Goal: Book appointment/travel/reservation

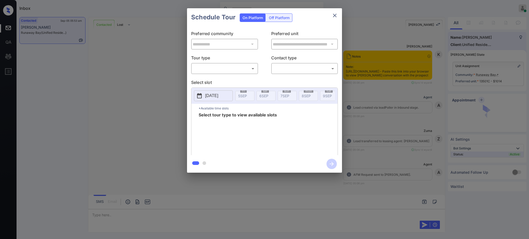
scroll to position [519, 0]
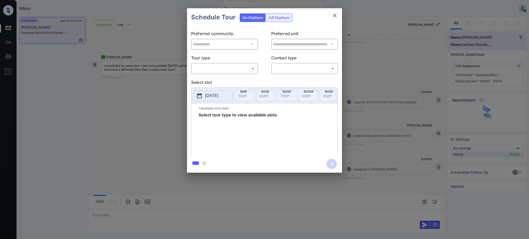
click at [234, 72] on body "Inbox Ajay Kumar Online Set yourself offline Set yourself on break Profile Swit…" at bounding box center [264, 119] width 529 height 239
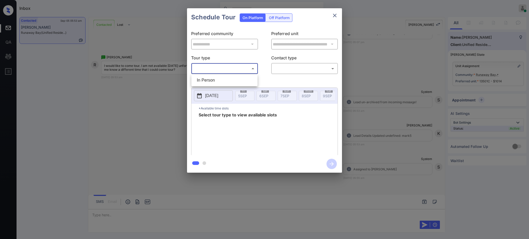
click at [226, 77] on li "In Person" at bounding box center [225, 80] width 64 height 9
type input "********"
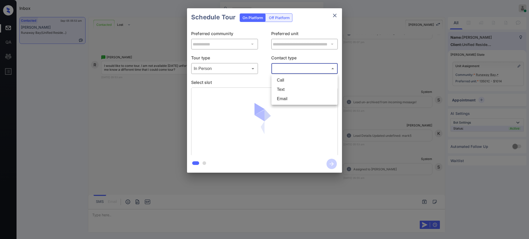
click at [277, 70] on body "Inbox Ajay Kumar Online Set yourself offline Set yourself on break Profile Swit…" at bounding box center [264, 119] width 529 height 239
click at [278, 84] on li "Call" at bounding box center [305, 80] width 64 height 9
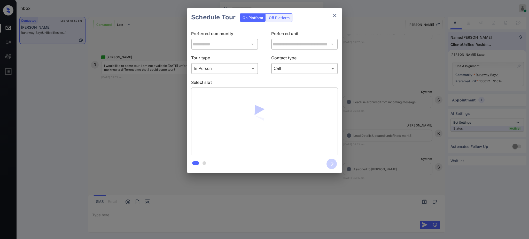
click at [281, 80] on li "Call" at bounding box center [305, 77] width 48 height 5
click at [281, 71] on body "Inbox Ajay Kumar Online Set yourself offline Set yourself on break Profile Swit…" at bounding box center [264, 119] width 529 height 239
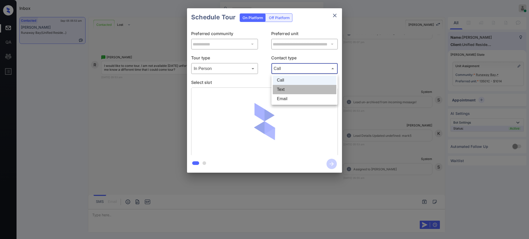
click at [280, 90] on li "Text" at bounding box center [305, 89] width 64 height 9
type input "****"
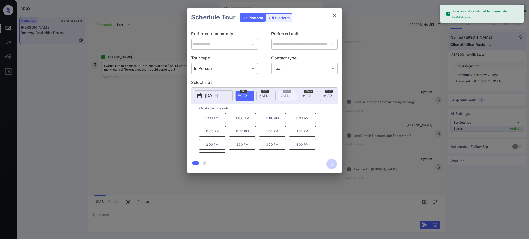
click at [218, 97] on p "[DATE]" at bounding box center [211, 96] width 13 height 6
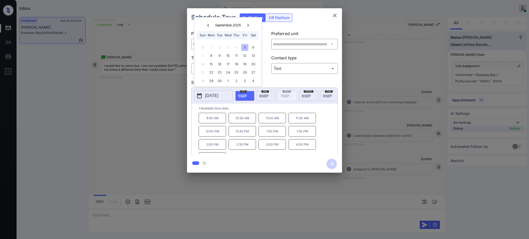
click at [101, 214] on div at bounding box center [264, 119] width 529 height 239
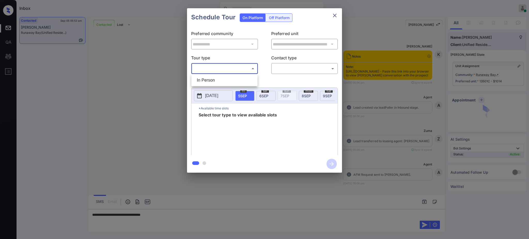
click at [234, 68] on body "Inbox Ajay Kumar Online Set yourself offline Set yourself on break Profile Swit…" at bounding box center [264, 119] width 529 height 239
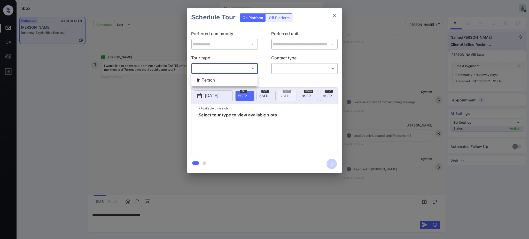
click at [334, 16] on div at bounding box center [264, 119] width 529 height 239
click at [336, 21] on div "Schedule Tour On Platform Off Platform" at bounding box center [264, 17] width 155 height 18
click at [336, 18] on icon "close" at bounding box center [335, 15] width 6 height 6
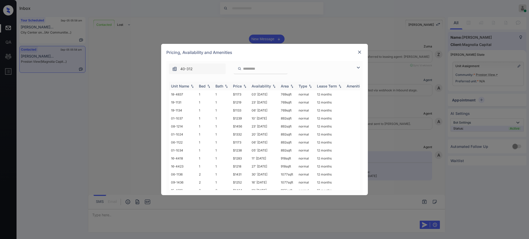
scroll to position [266, 0]
click at [207, 87] on img at bounding box center [208, 87] width 5 height 4
click at [207, 87] on img at bounding box center [208, 86] width 5 height 4
drag, startPoint x: 232, startPoint y: 94, endPoint x: 255, endPoint y: 97, distance: 23.0
click at [245, 92] on td "$1173" at bounding box center [240, 94] width 19 height 8
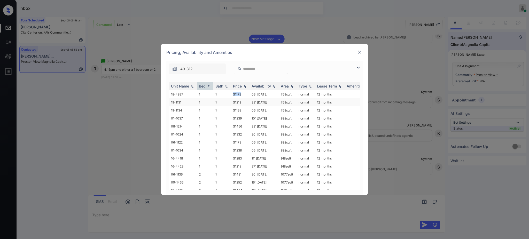
copy td "$1173"
drag, startPoint x: 231, startPoint y: 110, endPoint x: 248, endPoint y: 114, distance: 17.1
click at [243, 111] on td "$1133" at bounding box center [240, 110] width 19 height 8
copy td "$1133"
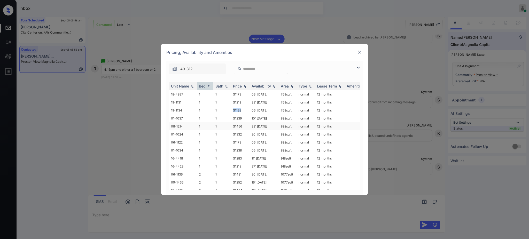
copy td "$1133"
drag, startPoint x: 230, startPoint y: 168, endPoint x: 244, endPoint y: 168, distance: 14.0
click at [243, 167] on tr "16-4423 1 1 $1218 27' Oct 25 918 sqft normal 12 months" at bounding box center [304, 167] width 270 height 8
copy tr "$1218"
drag, startPoint x: 231, startPoint y: 110, endPoint x: 251, endPoint y: 111, distance: 20.7
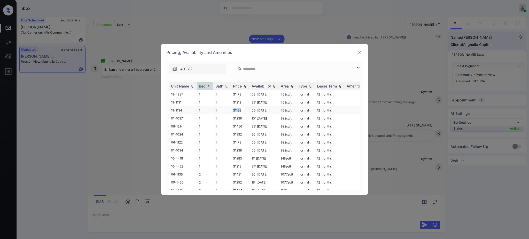
click at [243, 110] on td "$1133" at bounding box center [240, 110] width 19 height 8
copy td "$1133"
click at [231, 102] on td "1" at bounding box center [222, 102] width 18 height 8
drag, startPoint x: 233, startPoint y: 111, endPoint x: 321, endPoint y: 84, distance: 92.4
click at [248, 112] on td "$1133" at bounding box center [240, 110] width 19 height 8
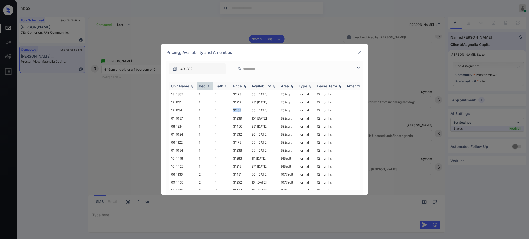
copy td "$1133"
click at [359, 51] on img at bounding box center [359, 52] width 5 height 5
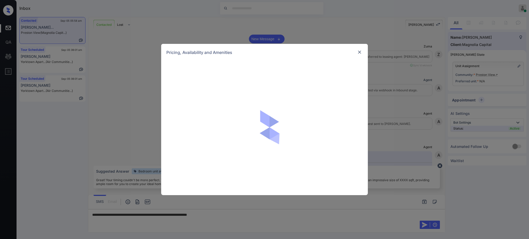
scroll to position [266, 0]
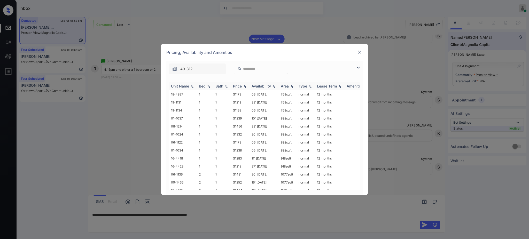
click at [204, 86] on div "Bed" at bounding box center [202, 86] width 7 height 4
drag, startPoint x: 231, startPoint y: 153, endPoint x: 244, endPoint y: 152, distance: 14.0
click at [244, 152] on tr "14-4036 2 2 $1504 11' [DATE] sqft normal 12 months" at bounding box center [304, 151] width 270 height 8
copy tr "$1504"
drag, startPoint x: 232, startPoint y: 126, endPoint x: 248, endPoint y: 129, distance: 16.3
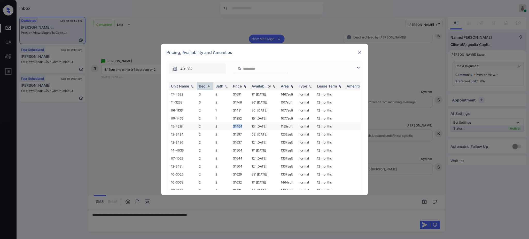
click at [244, 126] on td "$1464" at bounding box center [240, 126] width 19 height 8
copy td "$1464"
drag, startPoint x: 226, startPoint y: 111, endPoint x: 260, endPoint y: 121, distance: 36.1
click at [245, 110] on tr "06-1136 2 1 $1431 30' Jul 25 1077 sqft normal 12 months" at bounding box center [304, 110] width 270 height 8
copy tr "$1431"
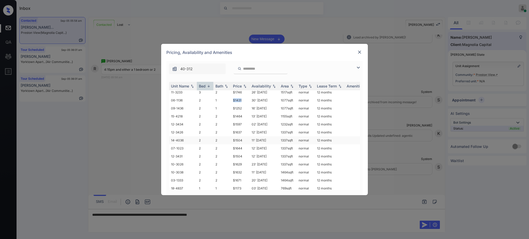
scroll to position [0, 0]
copy tr "$1431"
click at [359, 49] on div at bounding box center [360, 52] width 6 height 6
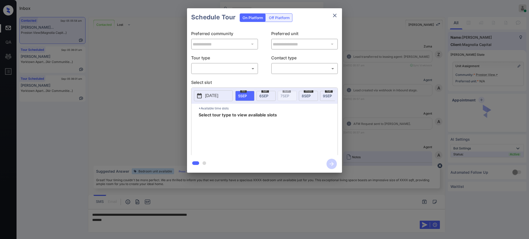
scroll to position [163, 0]
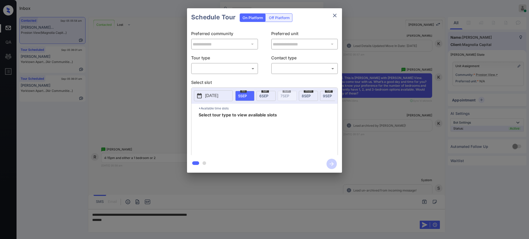
click at [216, 66] on body "Inbox [PERSON_NAME] Online Set yourself offline Set yourself on break Profile S…" at bounding box center [264, 119] width 529 height 239
click at [216, 78] on li "In Person" at bounding box center [225, 80] width 64 height 9
type input "********"
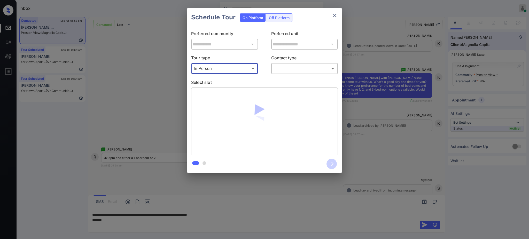
click at [277, 69] on body "Inbox Ajay Kumar Online Set yourself offline Set yourself on break Profile Swit…" at bounding box center [264, 119] width 529 height 239
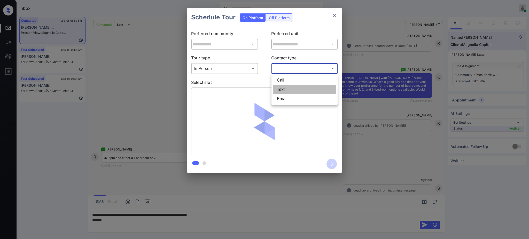
click at [283, 88] on li "Text" at bounding box center [305, 89] width 64 height 9
type input "****"
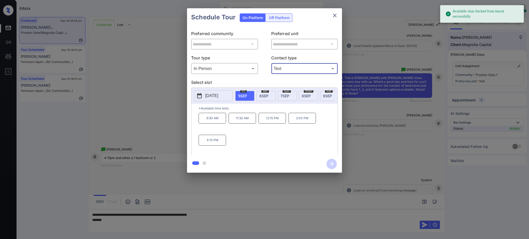
click at [247, 96] on div "fri 5 SEP" at bounding box center [244, 96] width 19 height 10
drag, startPoint x: 203, startPoint y: 143, endPoint x: 368, endPoint y: 25, distance: 202.7
click at [227, 142] on div "9:30 AM 11:30 AM 12:15 PM 2:00 PM 4:15 PM" at bounding box center [268, 133] width 139 height 41
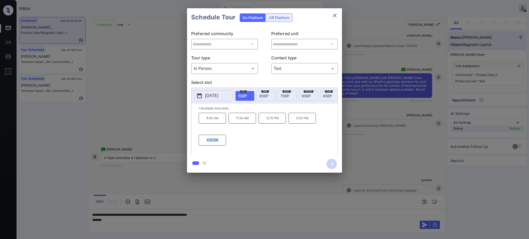
click at [338, 12] on button "close" at bounding box center [335, 15] width 10 height 10
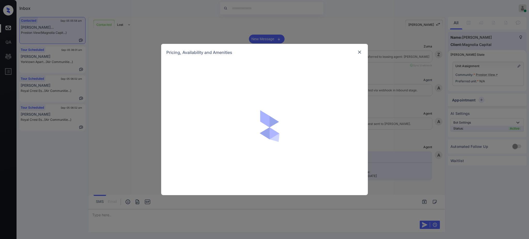
scroll to position [266, 0]
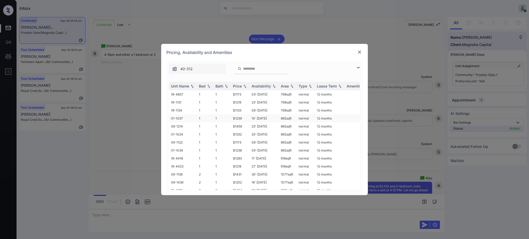
click at [236, 122] on td "$1239" at bounding box center [240, 118] width 19 height 8
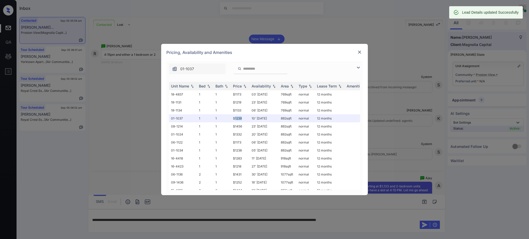
click at [361, 50] on img at bounding box center [359, 52] width 5 height 5
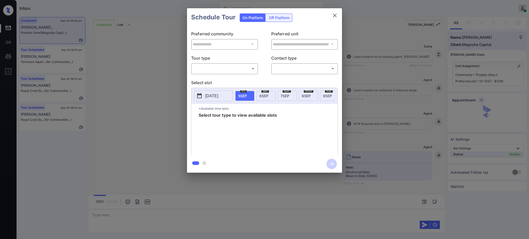
scroll to position [339, 0]
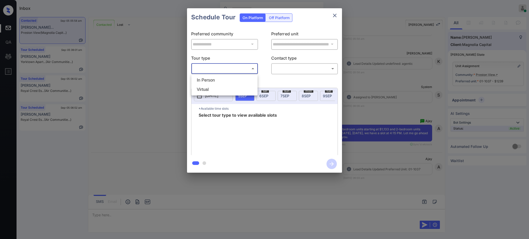
click at [218, 69] on body "Inbox Ajay Kumar Online Set yourself offline Set yourself on break Profile Swit…" at bounding box center [264, 119] width 529 height 239
click at [218, 80] on li "In Person" at bounding box center [225, 80] width 64 height 9
type input "********"
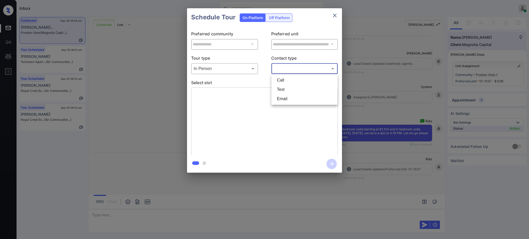
click at [297, 65] on body "Inbox Ajay Kumar Online Set yourself offline Set yourself on break Profile Swit…" at bounding box center [264, 119] width 529 height 239
click at [286, 89] on li "Text" at bounding box center [305, 89] width 64 height 9
type input "****"
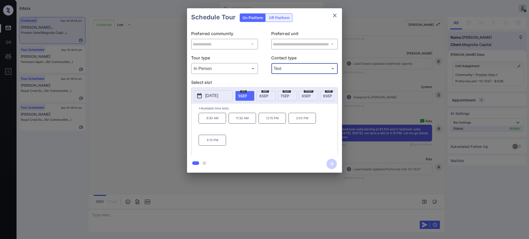
click at [259, 83] on p "Select slot" at bounding box center [264, 83] width 147 height 8
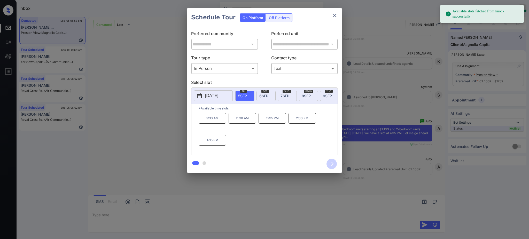
drag, startPoint x: 245, startPoint y: 95, endPoint x: 242, endPoint y: 104, distance: 9.6
click at [244, 96] on span "5 SEP" at bounding box center [242, 96] width 9 height 4
click at [210, 151] on div "9:30 AM 11:30 AM 12:15 PM 2:00 PM 4:15 PM" at bounding box center [268, 133] width 139 height 41
click at [210, 146] on p "4:15 PM" at bounding box center [212, 140] width 27 height 11
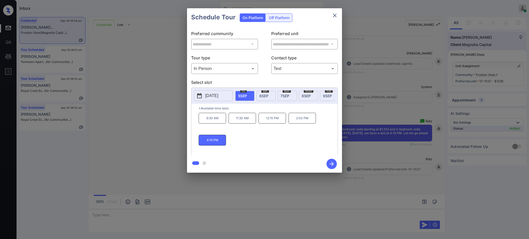
click at [329, 163] on icon "button" at bounding box center [332, 164] width 10 height 10
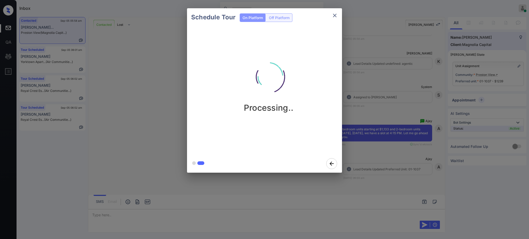
click at [363, 156] on div "Schedule Tour On Platform Off Platform Processing.." at bounding box center [264, 90] width 529 height 181
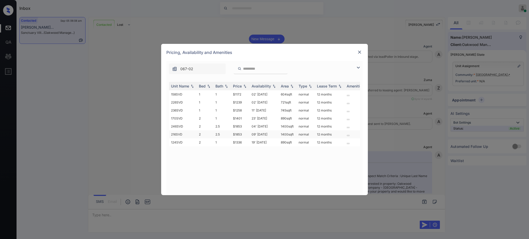
scroll to position [973, 0]
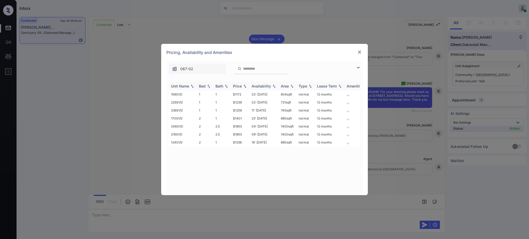
click at [205, 86] on div "Bed" at bounding box center [202, 86] width 7 height 4
drag, startPoint x: 232, startPoint y: 119, endPoint x: 244, endPoint y: 119, distance: 12.7
click at [244, 119] on td "$1336" at bounding box center [240, 118] width 19 height 8
copy td "$1336"
click at [361, 53] on img at bounding box center [359, 52] width 5 height 5
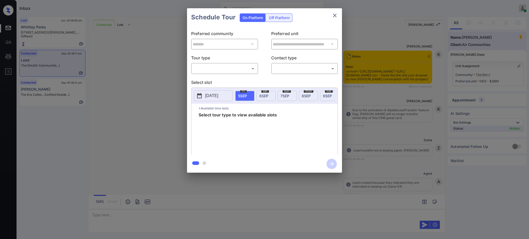
click at [219, 68] on body "Inbox Ajay Kumar Online Set yourself offline Set yourself on break Profile Swit…" at bounding box center [264, 119] width 529 height 239
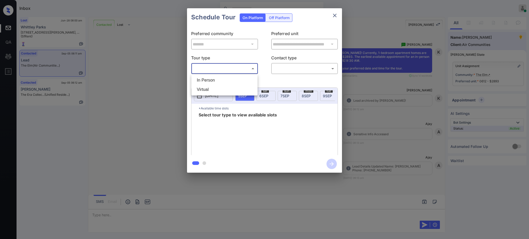
drag, startPoint x: 0, startPoint y: 0, endPoint x: 242, endPoint y: 77, distance: 253.5
click at [217, 76] on li "In Person" at bounding box center [225, 80] width 64 height 9
type input "********"
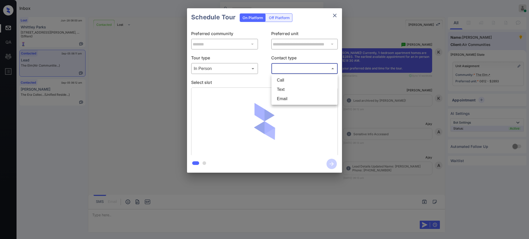
click at [274, 67] on body "Inbox Ajay Kumar Online Set yourself offline Set yourself on break Profile Swit…" at bounding box center [264, 119] width 529 height 239
click at [286, 91] on li "Text" at bounding box center [305, 89] width 64 height 9
type input "****"
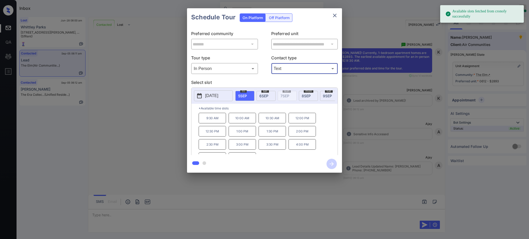
click at [210, 97] on p "[DATE]" at bounding box center [211, 96] width 13 height 6
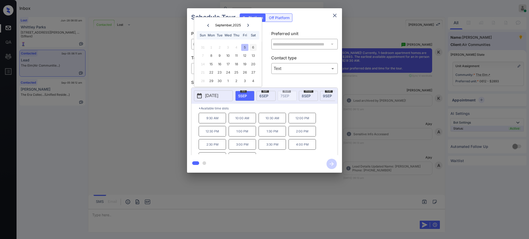
click at [253, 44] on div "6" at bounding box center [253, 47] width 7 height 7
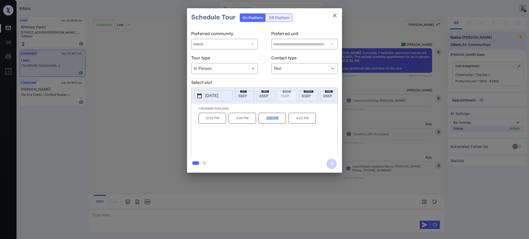
drag, startPoint x: 261, startPoint y: 122, endPoint x: 331, endPoint y: 91, distance: 76.9
click at [287, 123] on div "12:00 PM 3:00 PM 3:30 PM 4:00 PM" at bounding box center [268, 133] width 139 height 41
copy p "3:30 PM"
drag, startPoint x: 304, startPoint y: 133, endPoint x: 300, endPoint y: 125, distance: 8.7
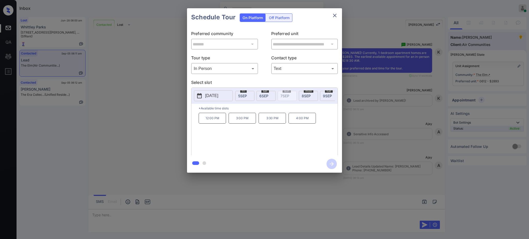
click at [304, 132] on div "12:00 PM 3:00 PM 3:30 PM 4:00 PM" at bounding box center [268, 133] width 139 height 41
drag, startPoint x: 295, startPoint y: 124, endPoint x: 335, endPoint y: 42, distance: 90.4
click at [321, 118] on div "12:00 PM 3:00 PM 3:30 PM 4:00 PM" at bounding box center [268, 133] width 139 height 41
copy p "4:00 PM"
click at [335, 17] on icon "close" at bounding box center [335, 15] width 6 height 6
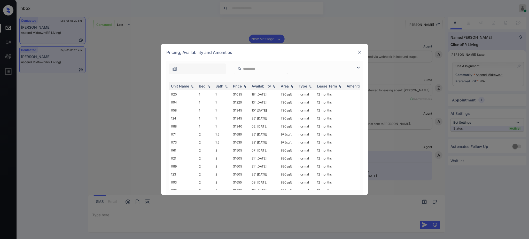
scroll to position [567, 0]
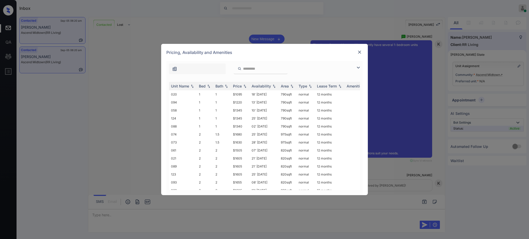
click at [251, 68] on input "search" at bounding box center [264, 69] width 42 height 4
paste input "***"
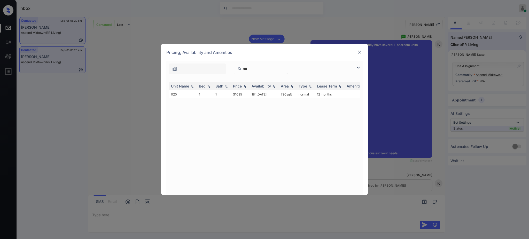
type input "***"
click at [359, 51] on img at bounding box center [359, 52] width 5 height 5
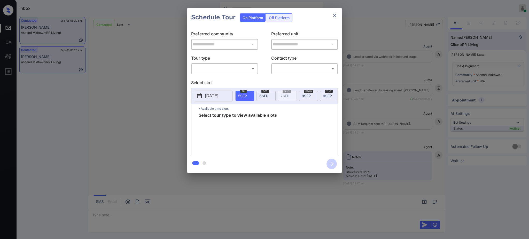
scroll to position [946, 0]
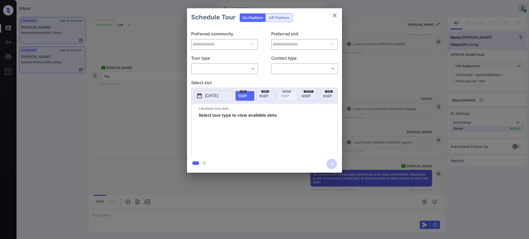
click at [226, 67] on body "Inbox [PERSON_NAME] Online Set yourself offline Set yourself on break Profile S…" at bounding box center [264, 119] width 529 height 239
click at [213, 82] on li "In Person" at bounding box center [225, 80] width 64 height 9
type input "********"
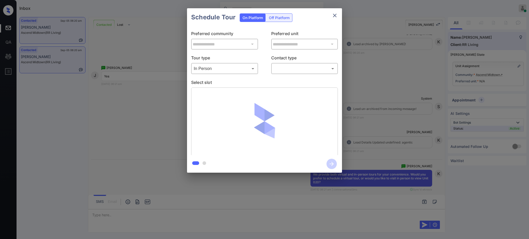
click at [403, 106] on div "**********" at bounding box center [264, 90] width 529 height 181
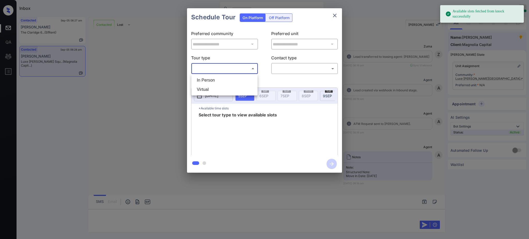
scroll to position [578, 0]
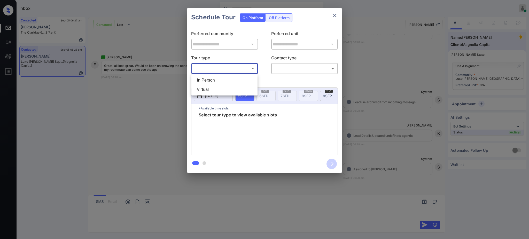
drag, startPoint x: 218, startPoint y: 86, endPoint x: 219, endPoint y: 81, distance: 5.2
click at [219, 81] on ul "In Person Virtual" at bounding box center [224, 84] width 66 height 21
click at [227, 68] on div at bounding box center [264, 119] width 529 height 239
click at [220, 82] on p "Select slot" at bounding box center [264, 83] width 147 height 8
click at [214, 97] on p "[DATE]" at bounding box center [211, 96] width 13 height 6
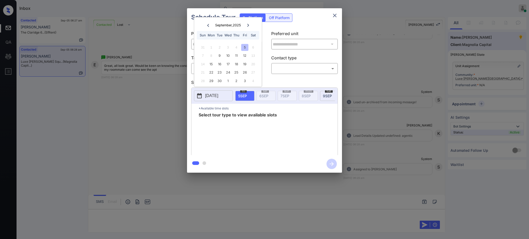
click at [282, 78] on div "**********" at bounding box center [264, 90] width 155 height 129
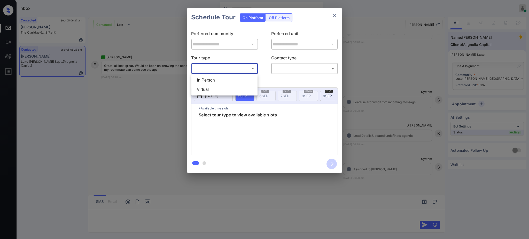
click at [218, 71] on body "Inbox Ajay Kumar Online Set yourself offline Set yourself on break Profile Swit…" at bounding box center [264, 119] width 529 height 239
click at [211, 84] on li "In Person" at bounding box center [225, 80] width 64 height 9
type input "********"
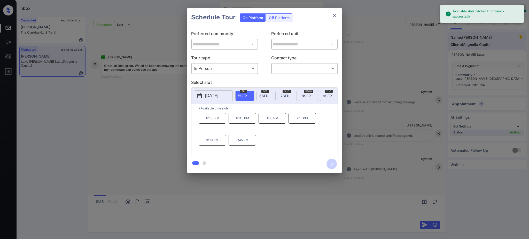
click at [259, 80] on p "Select slot" at bounding box center [264, 83] width 147 height 8
click at [218, 100] on button "[DATE]" at bounding box center [213, 95] width 39 height 11
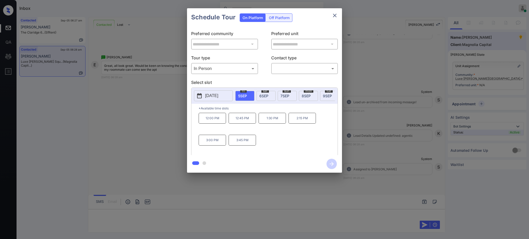
click at [102, 217] on div at bounding box center [264, 119] width 529 height 239
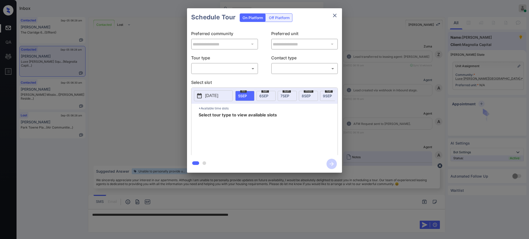
click at [217, 95] on p "[DATE]" at bounding box center [211, 96] width 13 height 6
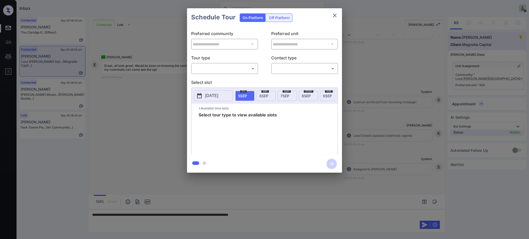
click at [285, 212] on div at bounding box center [264, 119] width 529 height 239
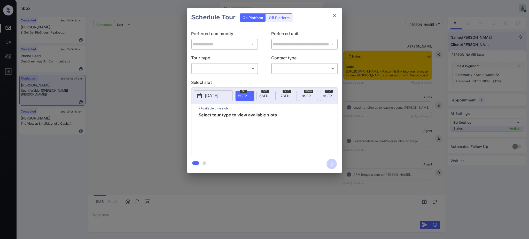
click at [231, 70] on body "Inbox Ajay Kumar Online Set yourself offline Set yourself on break Profile Swit…" at bounding box center [264, 119] width 529 height 239
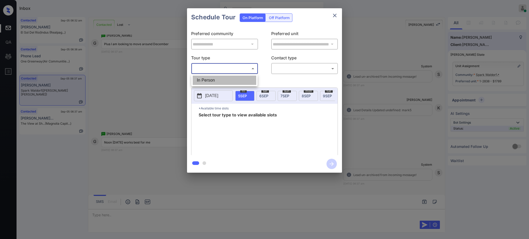
click at [225, 77] on li "In Person" at bounding box center [225, 80] width 64 height 9
type input "********"
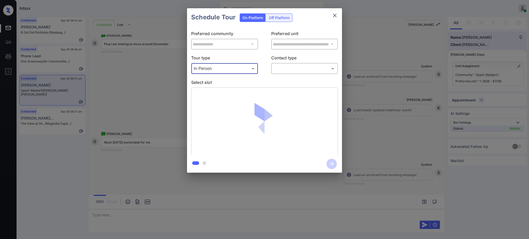
click at [275, 68] on body "Inbox Ajay Kumar Online Set yourself offline Set yourself on break Profile Swit…" at bounding box center [264, 119] width 529 height 239
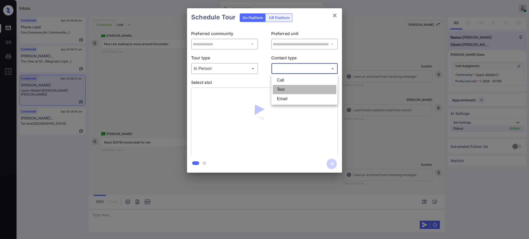
click at [282, 90] on li "Text" at bounding box center [305, 89] width 64 height 9
type input "****"
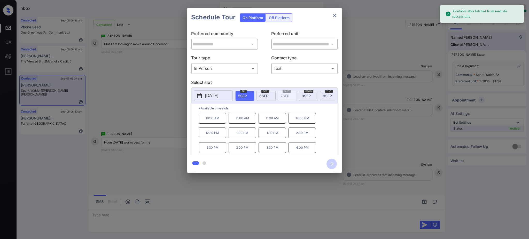
click at [272, 98] on div "sat 6 SEP" at bounding box center [266, 96] width 19 height 10
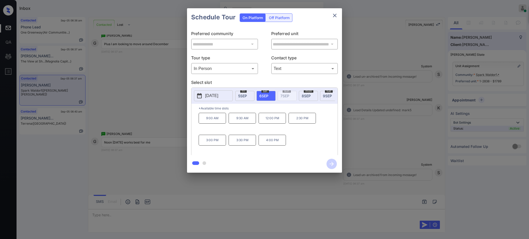
click at [402, 117] on div "**********" at bounding box center [264, 90] width 529 height 181
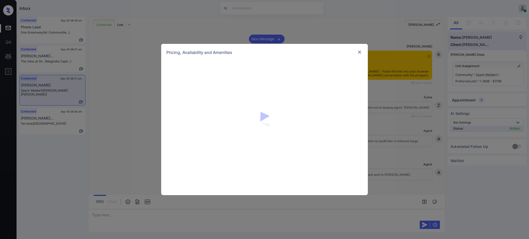
scroll to position [1164, 0]
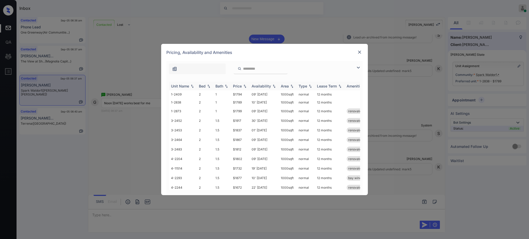
click at [204, 86] on div "Bed" at bounding box center [202, 86] width 7 height 4
click at [358, 50] on img at bounding box center [359, 52] width 5 height 5
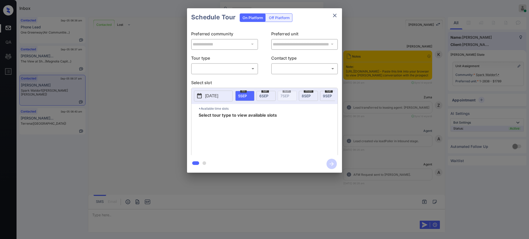
scroll to position [1199, 0]
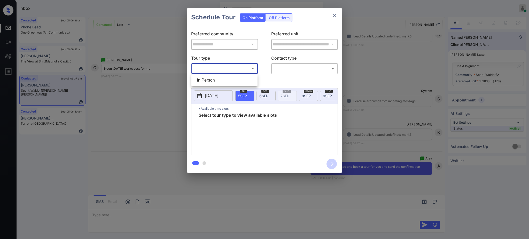
click at [218, 70] on body "Inbox [PERSON_NAME] Online Set yourself offline Set yourself on break Profile S…" at bounding box center [264, 119] width 529 height 239
click at [216, 80] on li "In Person" at bounding box center [225, 80] width 64 height 9
type input "********"
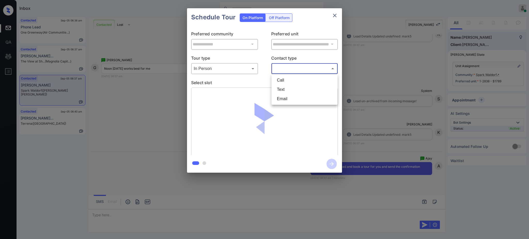
click at [287, 65] on body "Inbox [PERSON_NAME] Online Set yourself offline Set yourself on break Profile S…" at bounding box center [264, 119] width 529 height 239
click at [283, 90] on li "Text" at bounding box center [305, 89] width 64 height 9
type input "****"
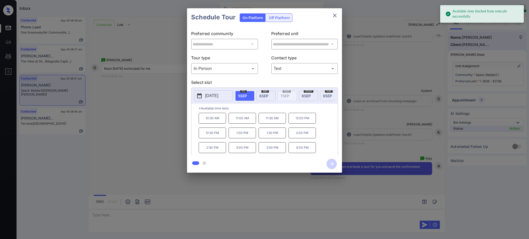
click at [259, 96] on div "sat 6 SEP" at bounding box center [266, 96] width 19 height 10
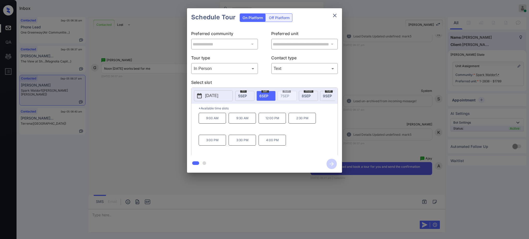
click at [272, 123] on p "12:00 PM" at bounding box center [272, 118] width 27 height 11
click at [332, 165] on icon "button" at bounding box center [332, 164] width 4 height 4
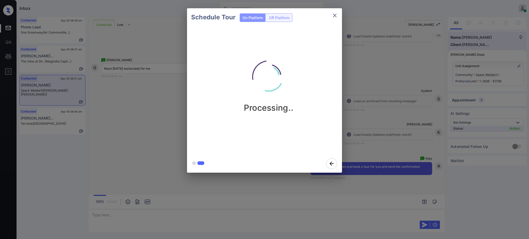
click at [398, 128] on div "Schedule Tour On Platform Off Platform Processing.." at bounding box center [264, 90] width 529 height 181
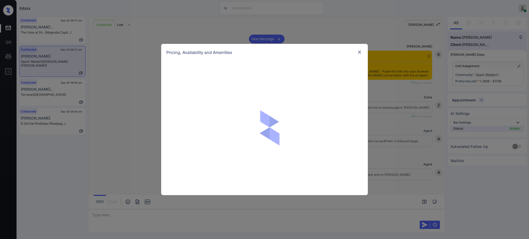
scroll to position [1299, 0]
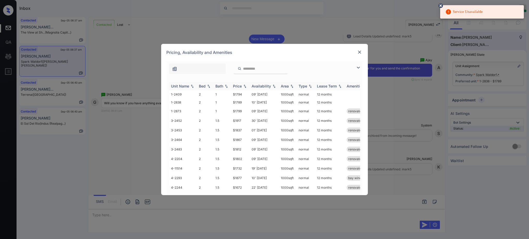
click at [203, 87] on div "Bed" at bounding box center [202, 86] width 7 height 4
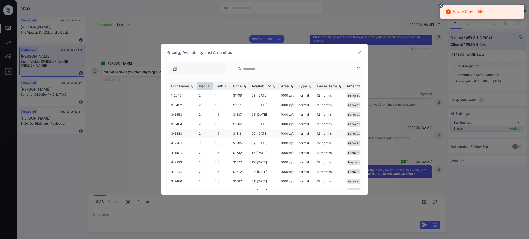
scroll to position [0, 0]
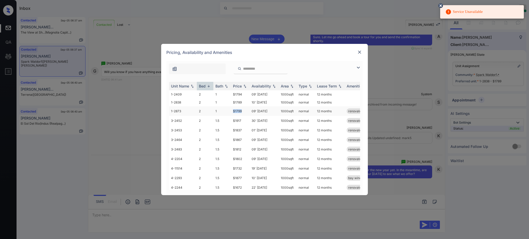
drag, startPoint x: 231, startPoint y: 111, endPoint x: 255, endPoint y: 114, distance: 24.1
click at [244, 111] on td "$1799" at bounding box center [240, 111] width 19 height 10
copy td "$1799"
click at [360, 51] on img at bounding box center [359, 52] width 5 height 5
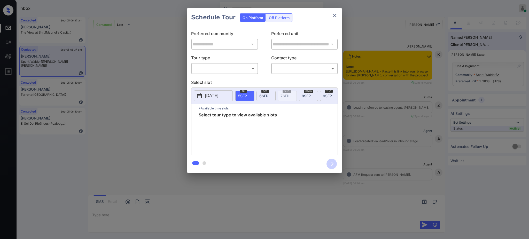
scroll to position [1468, 0]
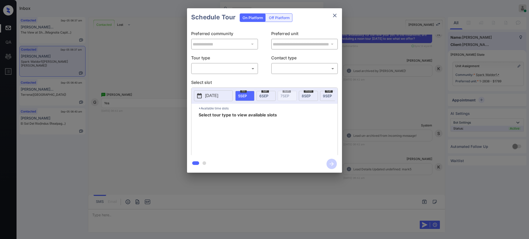
click at [221, 72] on body "Inbox [PERSON_NAME] Online Set yourself offline Set yourself on break Profile S…" at bounding box center [264, 119] width 529 height 239
drag, startPoint x: 218, startPoint y: 76, endPoint x: 276, endPoint y: 70, distance: 59.0
click at [218, 76] on li "In Person" at bounding box center [225, 80] width 64 height 9
type input "********"
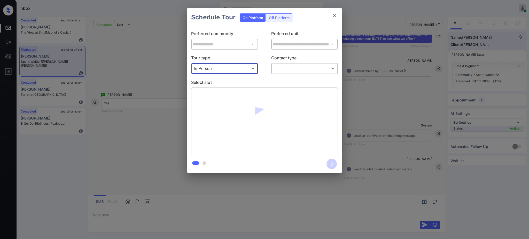
click at [300, 66] on body "Inbox [PERSON_NAME] Online Set yourself offline Set yourself on break Profile S…" at bounding box center [264, 119] width 529 height 239
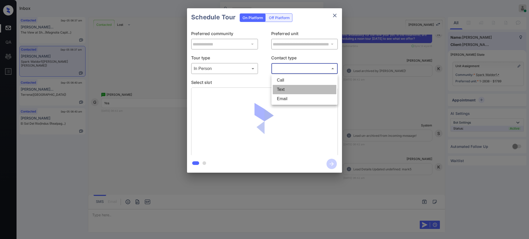
click at [286, 89] on li "Text" at bounding box center [305, 89] width 64 height 9
type input "****"
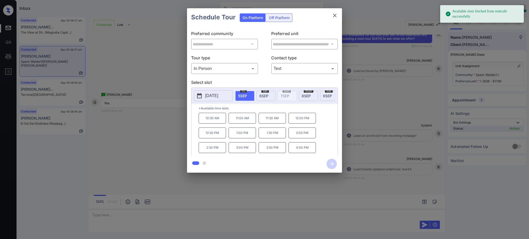
click at [263, 95] on span "[DATE]" at bounding box center [263, 96] width 9 height 4
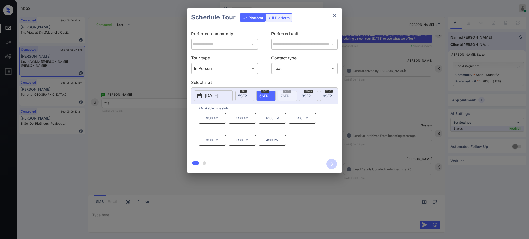
click at [272, 123] on p "12:00 PM" at bounding box center [272, 118] width 27 height 11
click at [330, 164] on icon "button" at bounding box center [332, 164] width 10 height 10
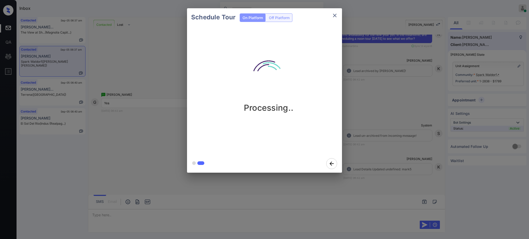
click at [385, 138] on div "Schedule Tour On Platform Off Platform Processing.." at bounding box center [264, 90] width 529 height 181
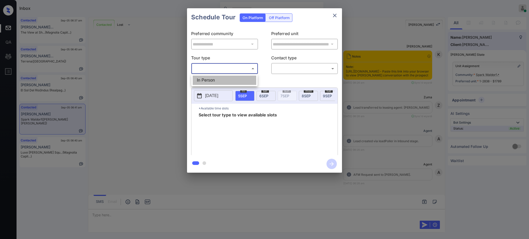
click at [215, 81] on li "In Person" at bounding box center [225, 80] width 64 height 9
type input "********"
click at [291, 65] on div at bounding box center [264, 119] width 529 height 239
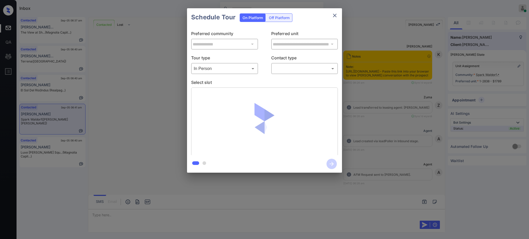
scroll to position [1468, 0]
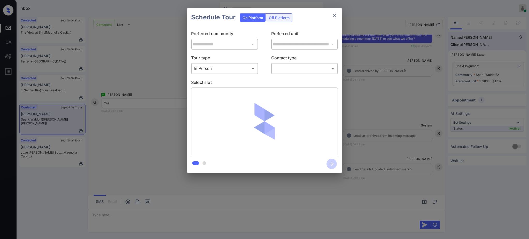
click at [291, 69] on body "Inbox Ajay Kumar Online Set yourself offline Set yourself on break Profile Swit…" at bounding box center [264, 119] width 529 height 239
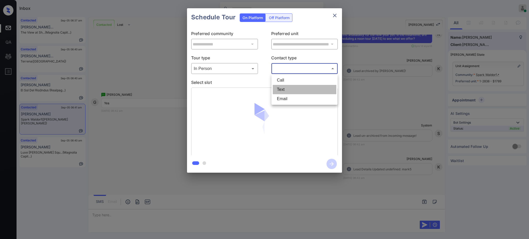
click at [278, 89] on li "Text" at bounding box center [305, 89] width 64 height 9
type input "****"
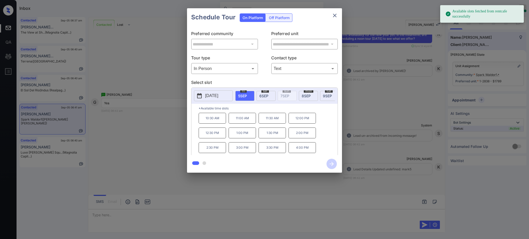
click at [263, 96] on span "6 SEP" at bounding box center [263, 96] width 9 height 4
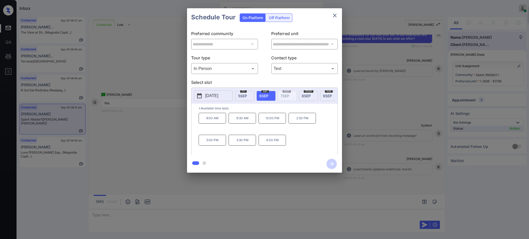
click at [302, 124] on p "2:30 PM" at bounding box center [302, 118] width 27 height 11
click at [331, 164] on icon "button" at bounding box center [332, 164] width 4 height 4
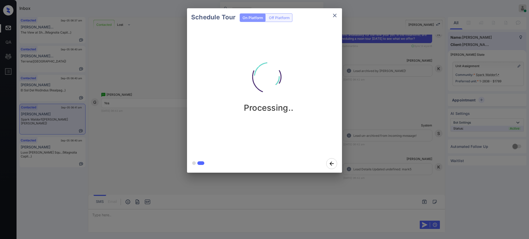
click at [379, 125] on div "Schedule Tour On Platform Off Platform Processing.." at bounding box center [264, 90] width 529 height 181
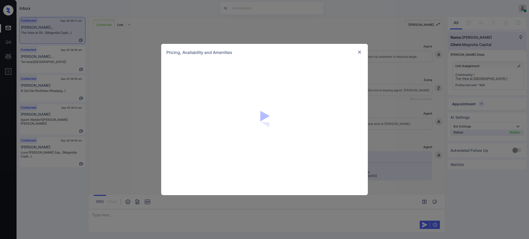
scroll to position [270, 0]
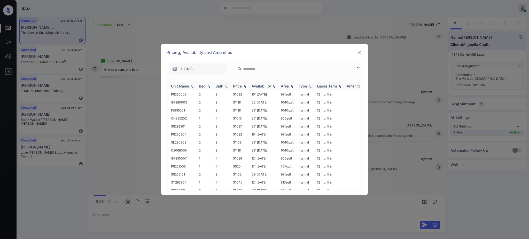
click at [202, 84] on div "Bed" at bounding box center [202, 86] width 7 height 4
click at [203, 85] on div "Bed" at bounding box center [202, 86] width 7 height 4
drag, startPoint x: 230, startPoint y: 143, endPoint x: 259, endPoint y: 143, distance: 29.5
click at [240, 143] on tr "P8251003 1 1 $970 28' Oct 25 757 sqft normal 12 months" at bounding box center [304, 143] width 270 height 8
copy tr "$970"
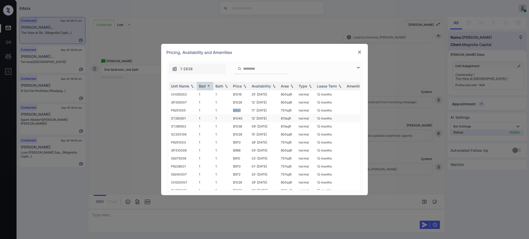
drag, startPoint x: 231, startPoint y: 110, endPoint x: 271, endPoint y: 117, distance: 40.7
click at [241, 112] on td "$920" at bounding box center [240, 110] width 19 height 8
copy td "$920"
drag, startPoint x: 231, startPoint y: 158, endPoint x: 265, endPoint y: 153, distance: 34.7
click at [242, 158] on td "$910" at bounding box center [240, 159] width 19 height 8
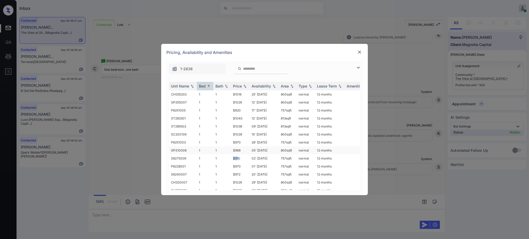
copy td "$91"
copy td "$910"
click at [358, 51] on img at bounding box center [359, 52] width 5 height 5
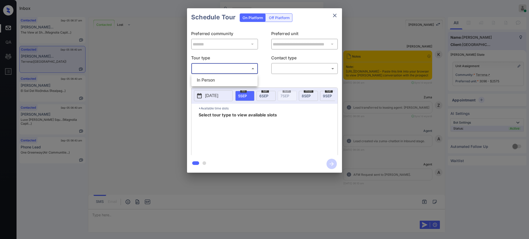
scroll to position [518, 0]
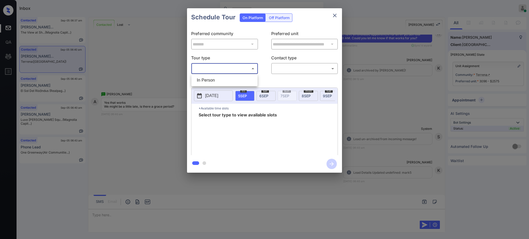
drag, startPoint x: 210, startPoint y: 77, endPoint x: 268, endPoint y: 71, distance: 58.0
click at [210, 78] on li "In Person" at bounding box center [225, 80] width 64 height 9
type input "********"
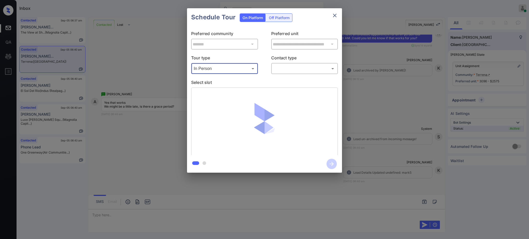
click at [284, 68] on body "Inbox [PERSON_NAME] Online Set yourself offline Set yourself on break Profile S…" at bounding box center [264, 119] width 529 height 239
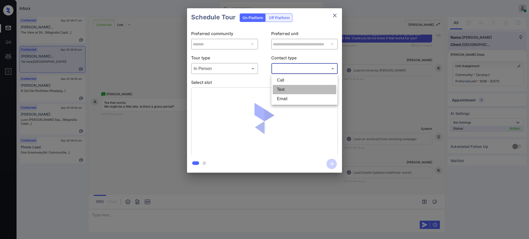
click at [284, 93] on li "Text" at bounding box center [305, 89] width 64 height 9
type input "****"
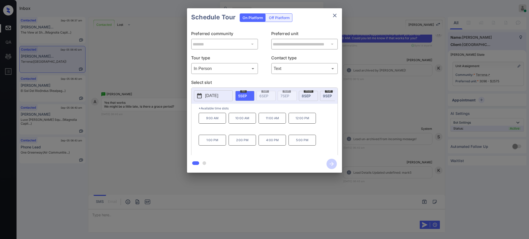
drag, startPoint x: 377, startPoint y: 120, endPoint x: 306, endPoint y: 120, distance: 70.8
click at [306, 120] on div "**********" at bounding box center [264, 90] width 529 height 181
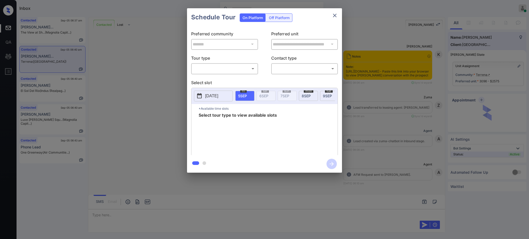
scroll to position [518, 0]
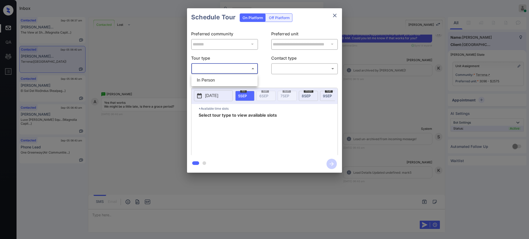
click at [229, 69] on body "Inbox [PERSON_NAME] Online Set yourself offline Set yourself on break Profile S…" at bounding box center [264, 119] width 529 height 239
click at [224, 81] on li "In Person" at bounding box center [225, 80] width 64 height 9
type input "********"
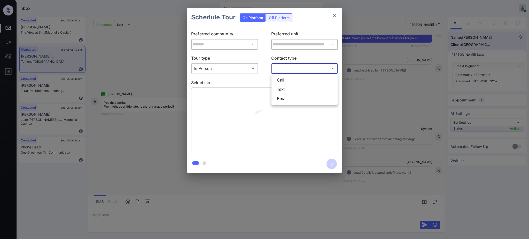
click at [295, 67] on body "Inbox [PERSON_NAME] Online Set yourself offline Set yourself on break Profile S…" at bounding box center [264, 119] width 529 height 239
click at [288, 88] on li "Text" at bounding box center [305, 89] width 64 height 9
type input "****"
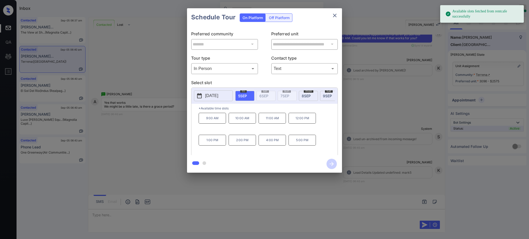
click at [218, 95] on p "[DATE]" at bounding box center [211, 96] width 13 height 6
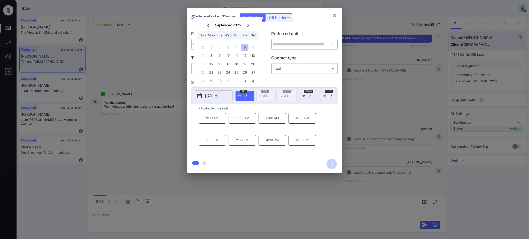
click at [253, 47] on div "6" at bounding box center [253, 47] width 7 height 7
click at [244, 45] on div "5" at bounding box center [244, 47] width 7 height 7
drag, startPoint x: 233, startPoint y: 144, endPoint x: 266, endPoint y: 111, distance: 46.8
click at [251, 145] on p "2:00 PM" at bounding box center [242, 140] width 27 height 11
copy p "2:00 PM"
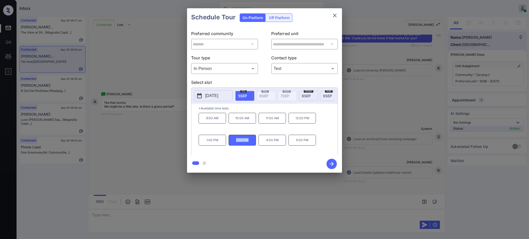
click at [218, 99] on p "2025-09-05" at bounding box center [211, 96] width 13 height 6
click at [256, 52] on div "13" at bounding box center [253, 55] width 7 height 7
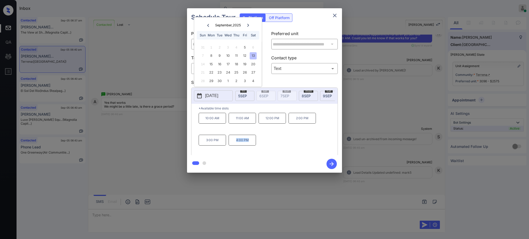
click at [369, 140] on div "**********" at bounding box center [264, 90] width 529 height 181
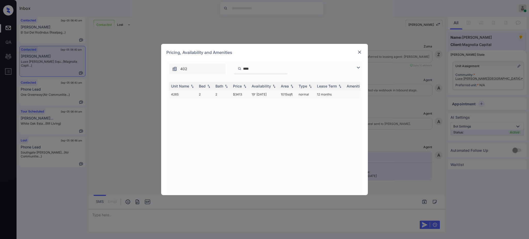
scroll to position [754, 0]
click at [361, 51] on img at bounding box center [359, 52] width 5 height 5
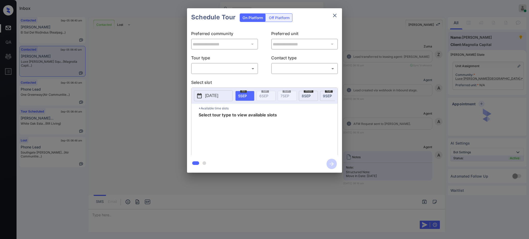
scroll to position [754, 0]
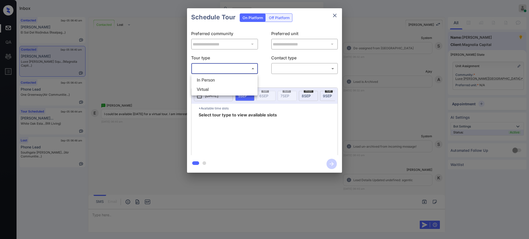
drag, startPoint x: 232, startPoint y: 65, endPoint x: 218, endPoint y: 78, distance: 19.4
click at [232, 64] on body "Inbox Ajay Kumar Online Set yourself offline Set yourself on break Profile Swit…" at bounding box center [264, 119] width 529 height 239
click at [210, 91] on li "Virtual" at bounding box center [225, 89] width 64 height 9
type input "*******"
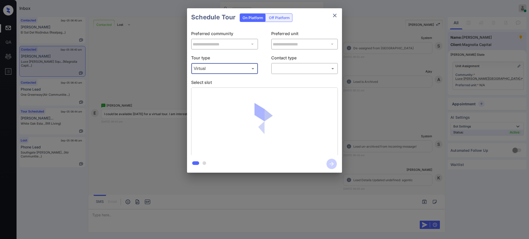
click at [274, 68] on body "Inbox Ajay Kumar Online Set yourself offline Set yourself on break Profile Swit…" at bounding box center [264, 119] width 529 height 239
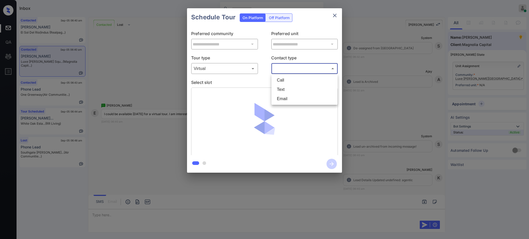
click at [279, 89] on li "Text" at bounding box center [305, 89] width 64 height 9
type input "****"
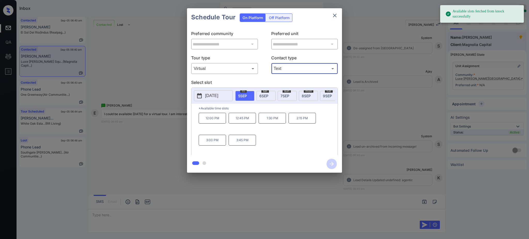
click at [245, 90] on div "2025-09-05 fri 5 SEP sat 6 SEP sun 7 SEP mon 8 SEP tue 9 SEP wed 10 SEP thu 11 …" at bounding box center [264, 96] width 146 height 16
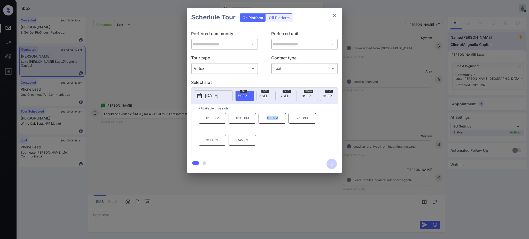
drag, startPoint x: 259, startPoint y: 124, endPoint x: 342, endPoint y: 9, distance: 141.3
click at [284, 122] on p "1:30 PM" at bounding box center [272, 118] width 27 height 11
copy p "1:30 PM"
click at [334, 16] on icon "close" at bounding box center [335, 16] width 4 height 4
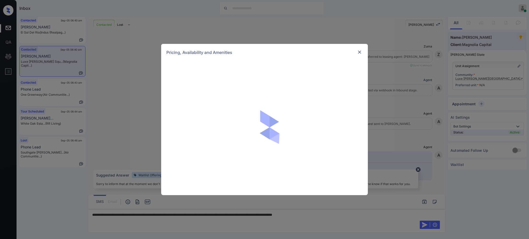
scroll to position [823, 0]
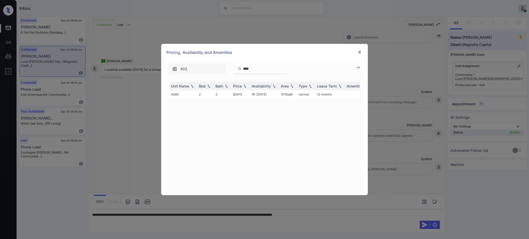
click at [359, 51] on img at bounding box center [359, 52] width 5 height 5
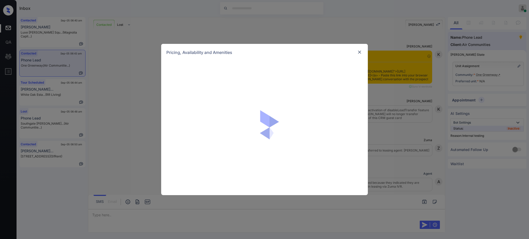
scroll to position [794, 0]
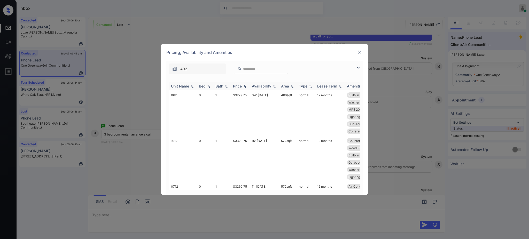
click at [199, 89] on th "Bed" at bounding box center [205, 86] width 17 height 9
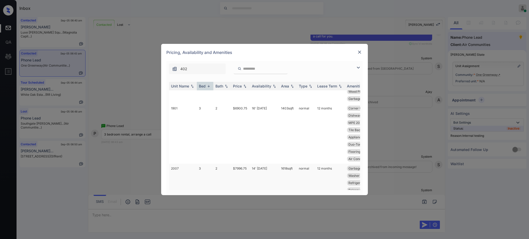
scroll to position [0, 0]
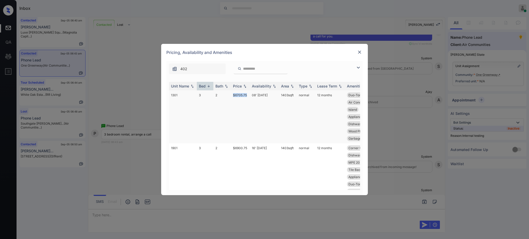
drag, startPoint x: 231, startPoint y: 96, endPoint x: 247, endPoint y: 97, distance: 16.0
click at [247, 97] on td "$6705.75" at bounding box center [240, 116] width 19 height 53
copy td "$6705.75"
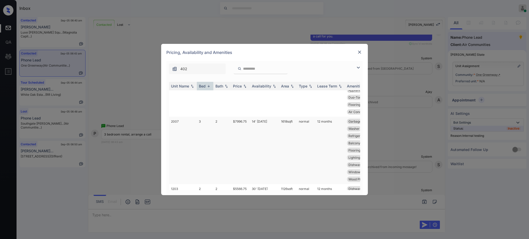
scroll to position [103, 0]
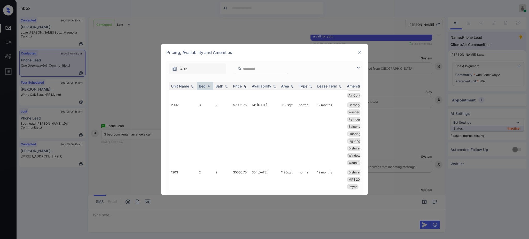
click at [360, 51] on img at bounding box center [359, 52] width 5 height 5
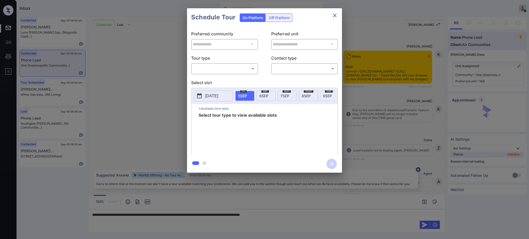
scroll to position [863, 0]
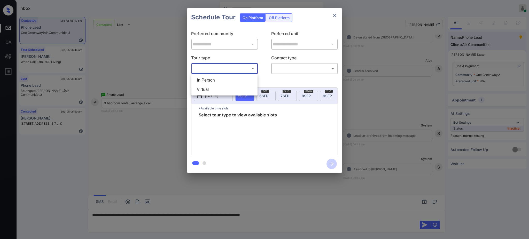
click at [217, 72] on body "Inbox [PERSON_NAME] Online Set yourself offline Set yourself on break Profile S…" at bounding box center [264, 119] width 529 height 239
click at [216, 82] on li "In Person" at bounding box center [225, 80] width 64 height 9
type input "********"
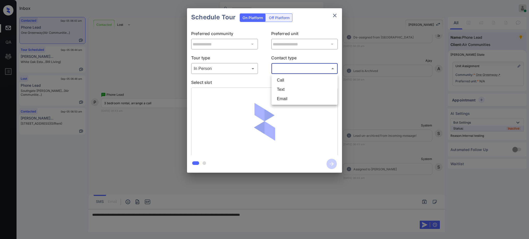
click at [280, 67] on body "Inbox [PERSON_NAME] Online Set yourself offline Set yourself on break Profile S…" at bounding box center [264, 119] width 529 height 239
drag, startPoint x: 285, startPoint y: 89, endPoint x: 199, endPoint y: 60, distance: 90.5
click at [200, 74] on div "Call Text Email" at bounding box center [264, 119] width 529 height 239
click at [199, 60] on div at bounding box center [264, 119] width 529 height 239
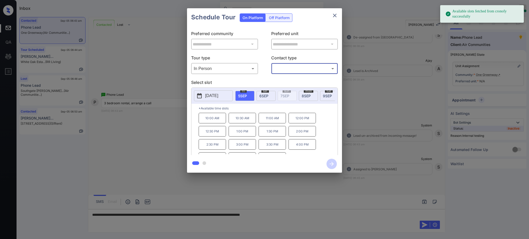
click at [201, 66] on div at bounding box center [264, 119] width 529 height 239
click at [209, 68] on body "Available slots fetched from cronofy successfully Inbox Ajay Kumar Online Set y…" at bounding box center [264, 119] width 529 height 239
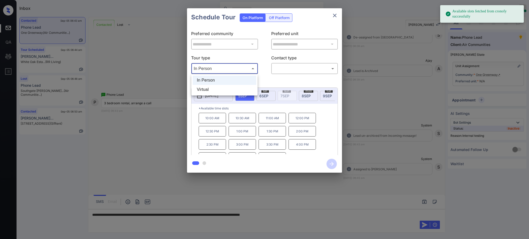
click at [333, 16] on div at bounding box center [264, 119] width 529 height 239
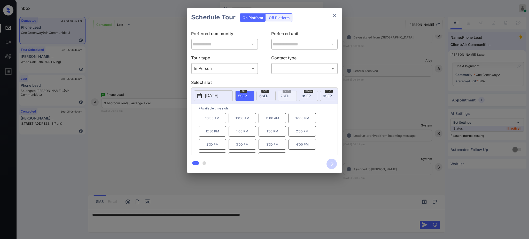
click at [336, 11] on button "close" at bounding box center [335, 15] width 10 height 10
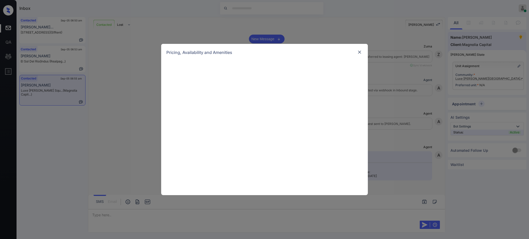
scroll to position [1099, 0]
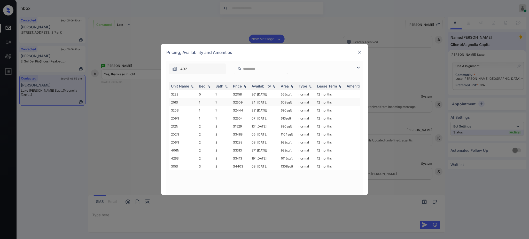
click at [249, 106] on td "$2509" at bounding box center [240, 102] width 19 height 8
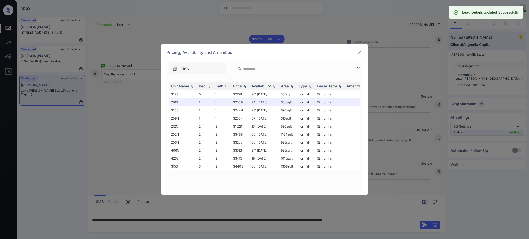
click at [360, 52] on img at bounding box center [359, 52] width 5 height 5
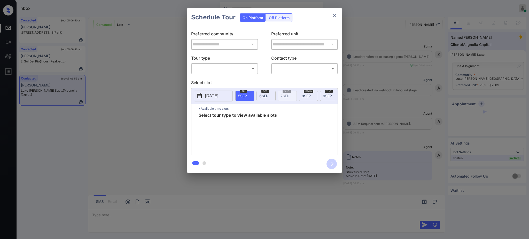
scroll to position [892, 0]
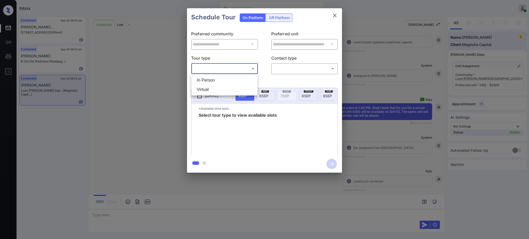
drag, startPoint x: 205, startPoint y: 70, endPoint x: 201, endPoint y: 94, distance: 24.3
click at [205, 71] on body "Inbox Ajay Kumar Online Set yourself offline Set yourself on break Profile Swit…" at bounding box center [264, 119] width 529 height 239
click at [205, 88] on li "Virtual" at bounding box center [225, 89] width 64 height 9
type input "*******"
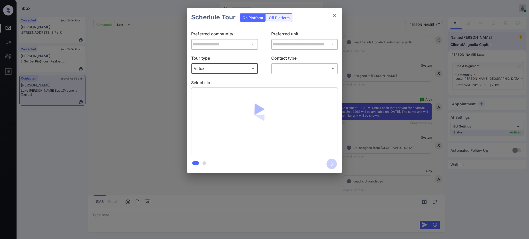
click at [282, 64] on div "​ ​" at bounding box center [304, 68] width 67 height 11
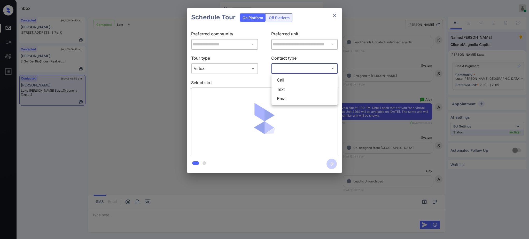
click at [282, 71] on body "Inbox Ajay Kumar Online Set yourself offline Set yourself on break Profile Swit…" at bounding box center [264, 119] width 529 height 239
click at [280, 91] on li "Text" at bounding box center [305, 89] width 64 height 9
type input "****"
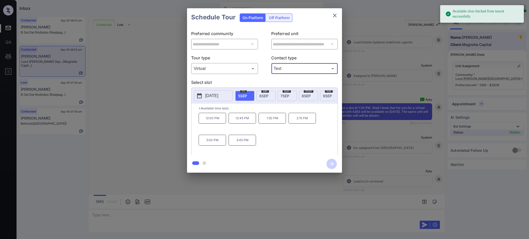
click at [250, 91] on div "fri 5 SEP" at bounding box center [244, 96] width 19 height 10
click at [278, 121] on p "1:30 PM" at bounding box center [272, 118] width 27 height 11
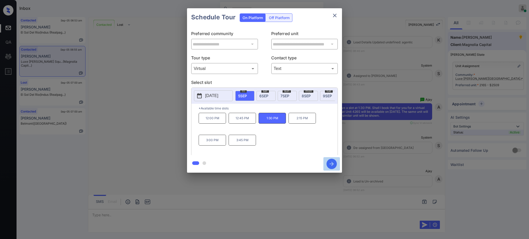
click at [333, 162] on icon "button" at bounding box center [332, 164] width 10 height 10
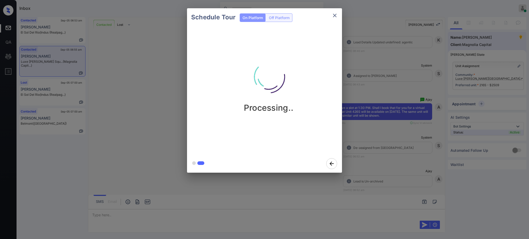
click at [368, 161] on div "Schedule Tour On Platform Off Platform Processing.." at bounding box center [264, 90] width 529 height 181
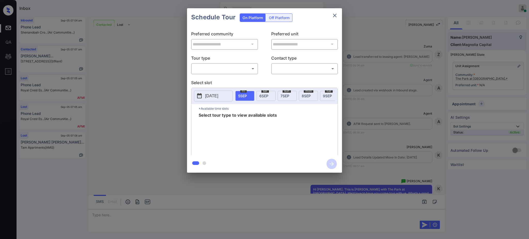
scroll to position [1579, 0]
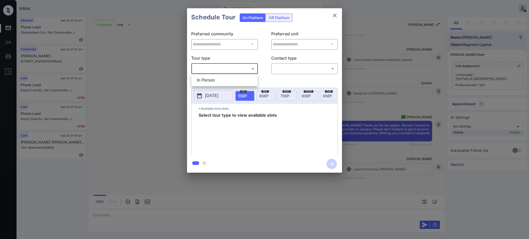
click at [214, 70] on body "Inbox Ajay Kumar Online Set yourself offline Set yourself on break Profile Swit…" at bounding box center [264, 119] width 529 height 239
click at [332, 13] on div at bounding box center [264, 119] width 529 height 239
click at [335, 14] on icon "close" at bounding box center [335, 15] width 6 height 6
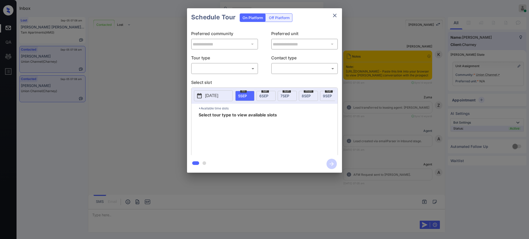
scroll to position [310, 0]
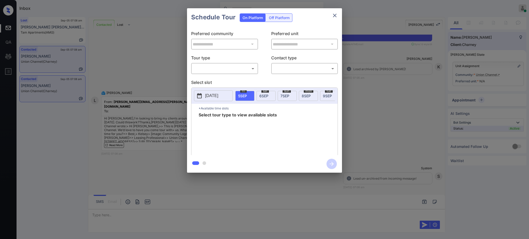
click at [211, 65] on body "Inbox [PERSON_NAME] Online Set yourself offline Set yourself on break Profile S…" at bounding box center [264, 119] width 529 height 239
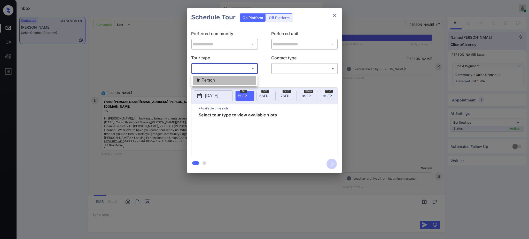
click at [213, 79] on li "In Person" at bounding box center [225, 80] width 64 height 9
type input "********"
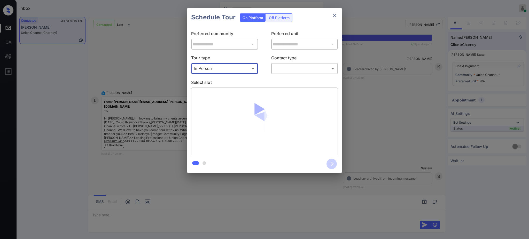
click at [285, 70] on body "Inbox [PERSON_NAME] Online Set yourself offline Set yourself on break Profile S…" at bounding box center [264, 119] width 529 height 239
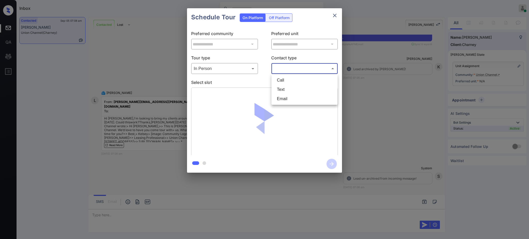
click at [281, 89] on li "Text" at bounding box center [305, 89] width 64 height 9
type input "****"
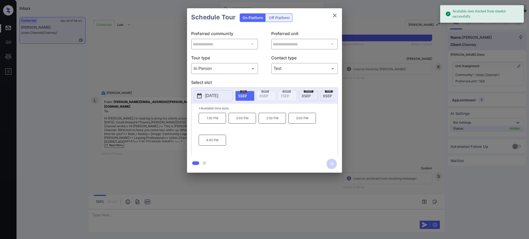
click at [214, 96] on p "[DATE]" at bounding box center [211, 96] width 13 height 6
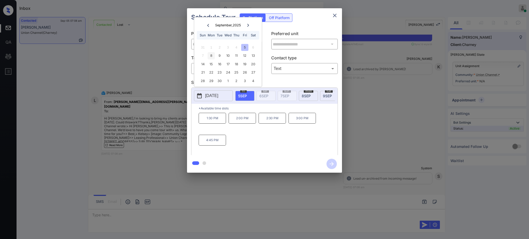
click at [212, 57] on div "8" at bounding box center [211, 55] width 7 height 7
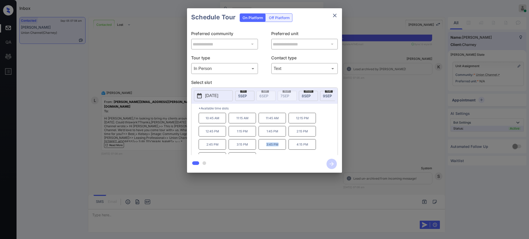
drag, startPoint x: 267, startPoint y: 149, endPoint x: 319, endPoint y: 66, distance: 98.3
click at [278, 149] on p "3:45 PM" at bounding box center [272, 144] width 27 height 11
copy p "3:45 PM"
click at [333, 17] on icon "close" at bounding box center [335, 16] width 4 height 4
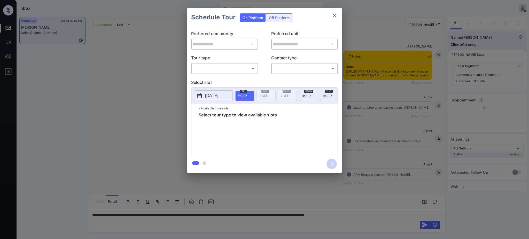
click at [223, 68] on body "Inbox Ajay Kumar Online Set yourself offline Set yourself on break Profile Swit…" at bounding box center [264, 119] width 529 height 239
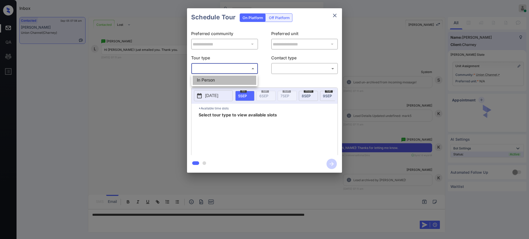
drag, startPoint x: 223, startPoint y: 68, endPoint x: 217, endPoint y: 82, distance: 15.0
click at [217, 81] on li "In Person" at bounding box center [225, 80] width 64 height 9
type input "********"
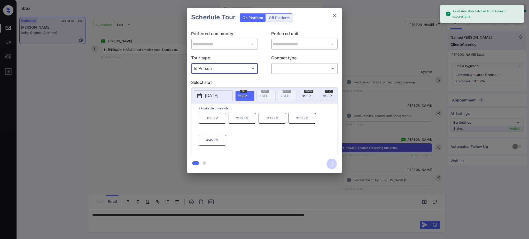
click at [214, 95] on p "2025-09-05" at bounding box center [211, 96] width 13 height 6
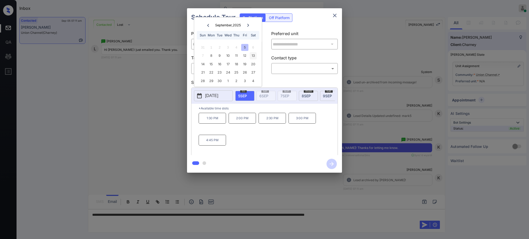
click at [256, 54] on div "13" at bounding box center [253, 55] width 7 height 7
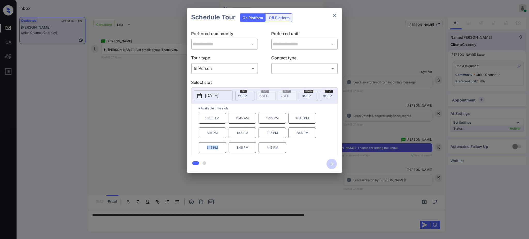
drag, startPoint x: 205, startPoint y: 151, endPoint x: 220, endPoint y: 153, distance: 15.3
click at [220, 153] on p "3:15 PM" at bounding box center [212, 147] width 27 height 11
copy p "3:15 PM"
click at [209, 97] on p "2025-09-13" at bounding box center [211, 96] width 13 height 6
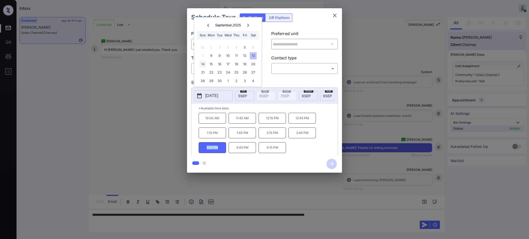
click at [200, 61] on div "14" at bounding box center [202, 64] width 7 height 7
copy p "3:15 PM"
click at [388, 214] on div at bounding box center [264, 119] width 529 height 239
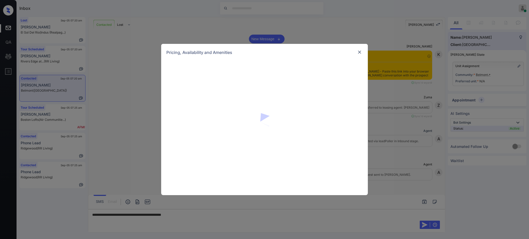
scroll to position [379, 0]
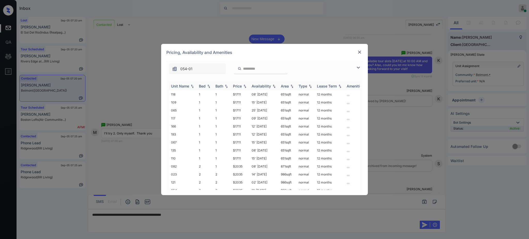
click at [204, 84] on th "Bed" at bounding box center [205, 86] width 17 height 9
click at [203, 86] on div "Bed" at bounding box center [202, 86] width 7 height 4
drag, startPoint x: 230, startPoint y: 135, endPoint x: 307, endPoint y: 114, distance: 79.4
click at [244, 134] on tr "193 1 1 $1711 12' [DATE] 651 sqft normal 12 months" at bounding box center [304, 134] width 270 height 8
copy tr "$1711"
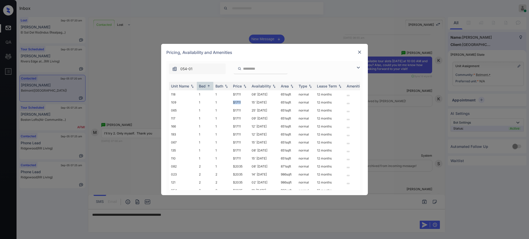
drag, startPoint x: 228, startPoint y: 102, endPoint x: 338, endPoint y: 67, distance: 115.1
click at [245, 102] on tr "109 1 1 $1711 15' Jul 25 651 sqft normal 12 months" at bounding box center [304, 102] width 270 height 8
copy tr "$1711"
click at [359, 52] on img at bounding box center [359, 52] width 5 height 5
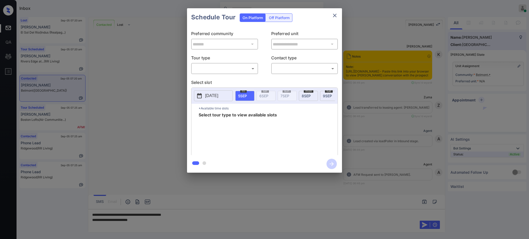
click at [221, 70] on body "Inbox Ajay Kumar Online Set yourself offline Set yourself on break Profile Swit…" at bounding box center [264, 119] width 529 height 239
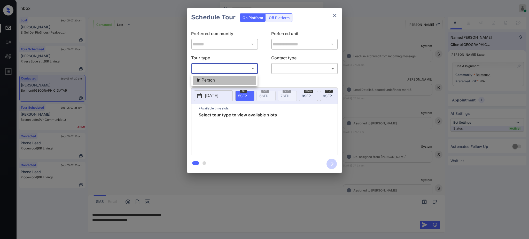
click at [226, 78] on li "In Person" at bounding box center [225, 80] width 64 height 9
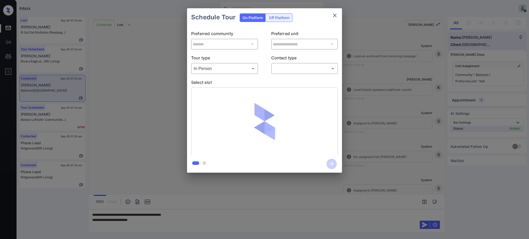
type input "********"
click at [295, 70] on div at bounding box center [264, 119] width 529 height 239
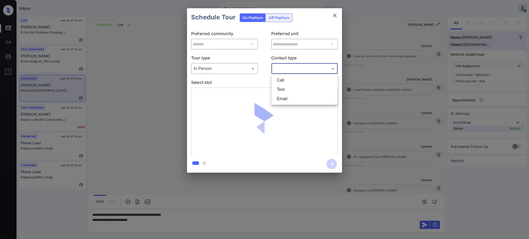
drag, startPoint x: 294, startPoint y: 70, endPoint x: 288, endPoint y: 69, distance: 5.5
click at [293, 70] on body "Inbox Ajay Kumar Online Set yourself offline Set yourself on break Profile Swit…" at bounding box center [264, 119] width 529 height 239
click at [283, 89] on li "Text" at bounding box center [305, 89] width 64 height 9
type input "****"
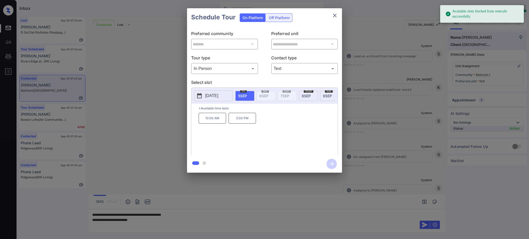
click at [246, 96] on span "5 SEP" at bounding box center [242, 96] width 9 height 4
drag, startPoint x: 203, startPoint y: 126, endPoint x: 315, endPoint y: 52, distance: 133.8
click at [286, 124] on div "10:00 AM 2:00 PM" at bounding box center [268, 133] width 139 height 41
copy div "10:00 AM 2:00 PM"
click at [337, 13] on icon "close" at bounding box center [335, 15] width 6 height 6
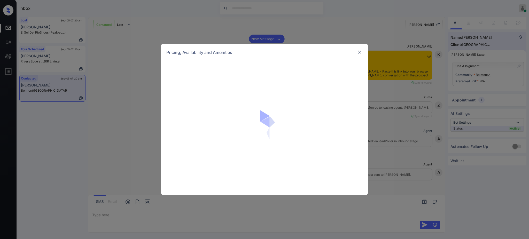
scroll to position [633, 0]
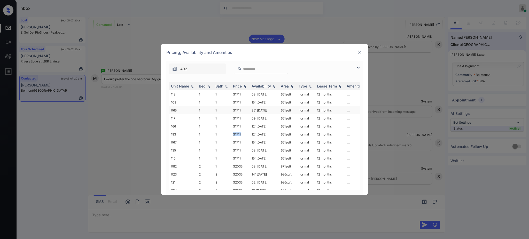
drag, startPoint x: 227, startPoint y: 133, endPoint x: 339, endPoint y: 109, distance: 114.2
type textarea "*****"
click at [245, 134] on tr "193 1 1 $1711 12' Sep 25 651 sqft normal 12 months" at bounding box center [304, 134] width 270 height 8
copy tr "$1711"
click at [357, 54] on div at bounding box center [360, 52] width 6 height 6
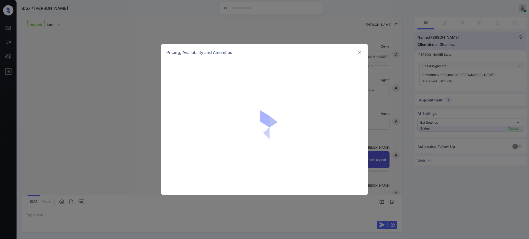
scroll to position [85, 0]
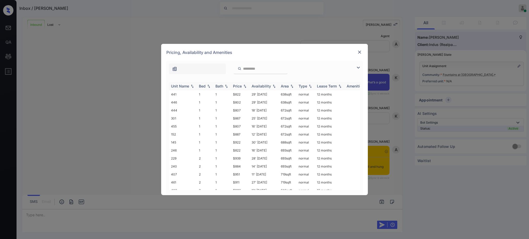
click at [204, 83] on th "Bed" at bounding box center [205, 86] width 17 height 9
click at [285, 127] on td "719 sqft" at bounding box center [288, 126] width 18 height 8
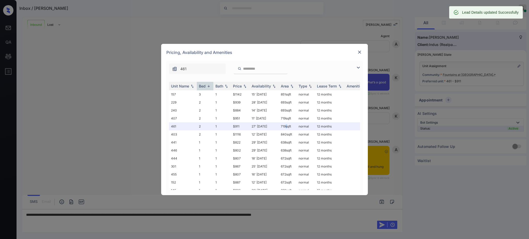
click at [360, 52] on img at bounding box center [359, 52] width 5 height 5
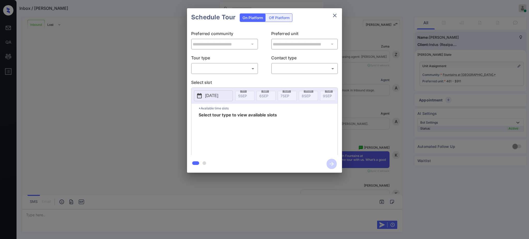
click at [498, 24] on div "**********" at bounding box center [264, 90] width 529 height 181
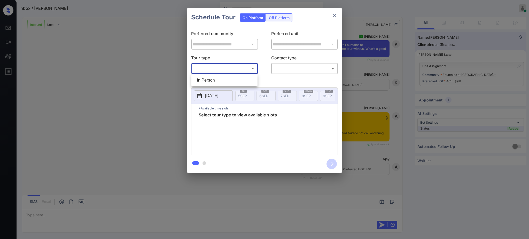
drag, startPoint x: 220, startPoint y: 65, endPoint x: 220, endPoint y: 70, distance: 5.2
click at [220, 65] on body "Inbox / Tasheia Hannah Ajay Kumar Online Set yourself offline Set yourself on b…" at bounding box center [264, 119] width 529 height 239
click at [217, 80] on li "In Person" at bounding box center [225, 80] width 64 height 9
type input "********"
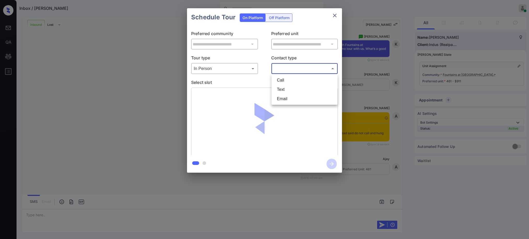
click at [301, 66] on body "Inbox / Tasheia Hannah Ajay Kumar Online Set yourself offline Set yourself on b…" at bounding box center [264, 119] width 529 height 239
click at [285, 89] on li "Text" at bounding box center [305, 89] width 64 height 9
type input "****"
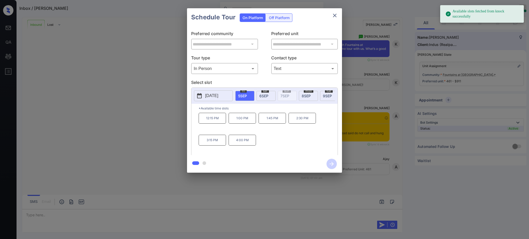
click at [217, 96] on p "2025-09-05" at bounding box center [211, 96] width 13 height 6
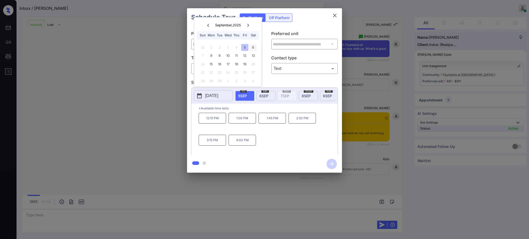
click at [254, 46] on div "6" at bounding box center [253, 47] width 7 height 7
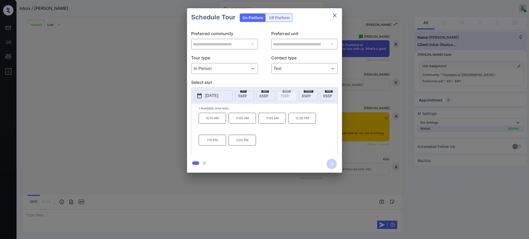
click at [215, 146] on p "1:15 PM" at bounding box center [212, 140] width 27 height 11
click at [332, 166] on icon "button" at bounding box center [332, 164] width 10 height 10
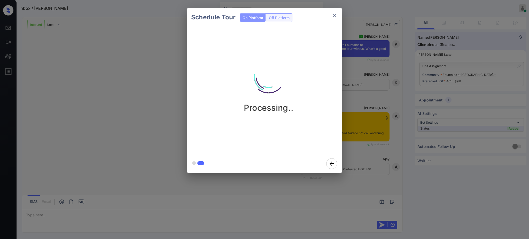
click at [360, 144] on div "Schedule Tour On Platform Off Platform Processing.." at bounding box center [264, 90] width 529 height 181
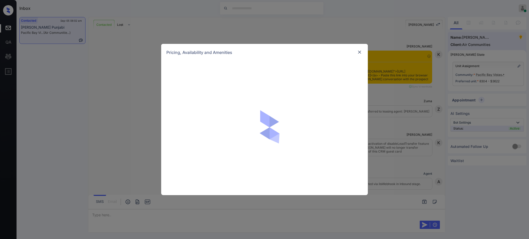
scroll to position [648, 0]
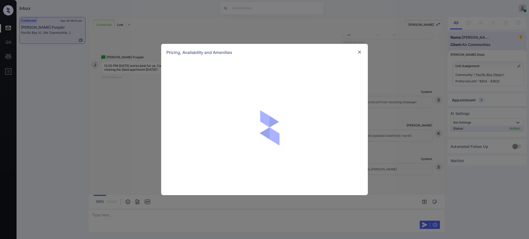
click at [360, 52] on img at bounding box center [359, 52] width 5 height 5
